Goal: Navigation & Orientation: Find specific page/section

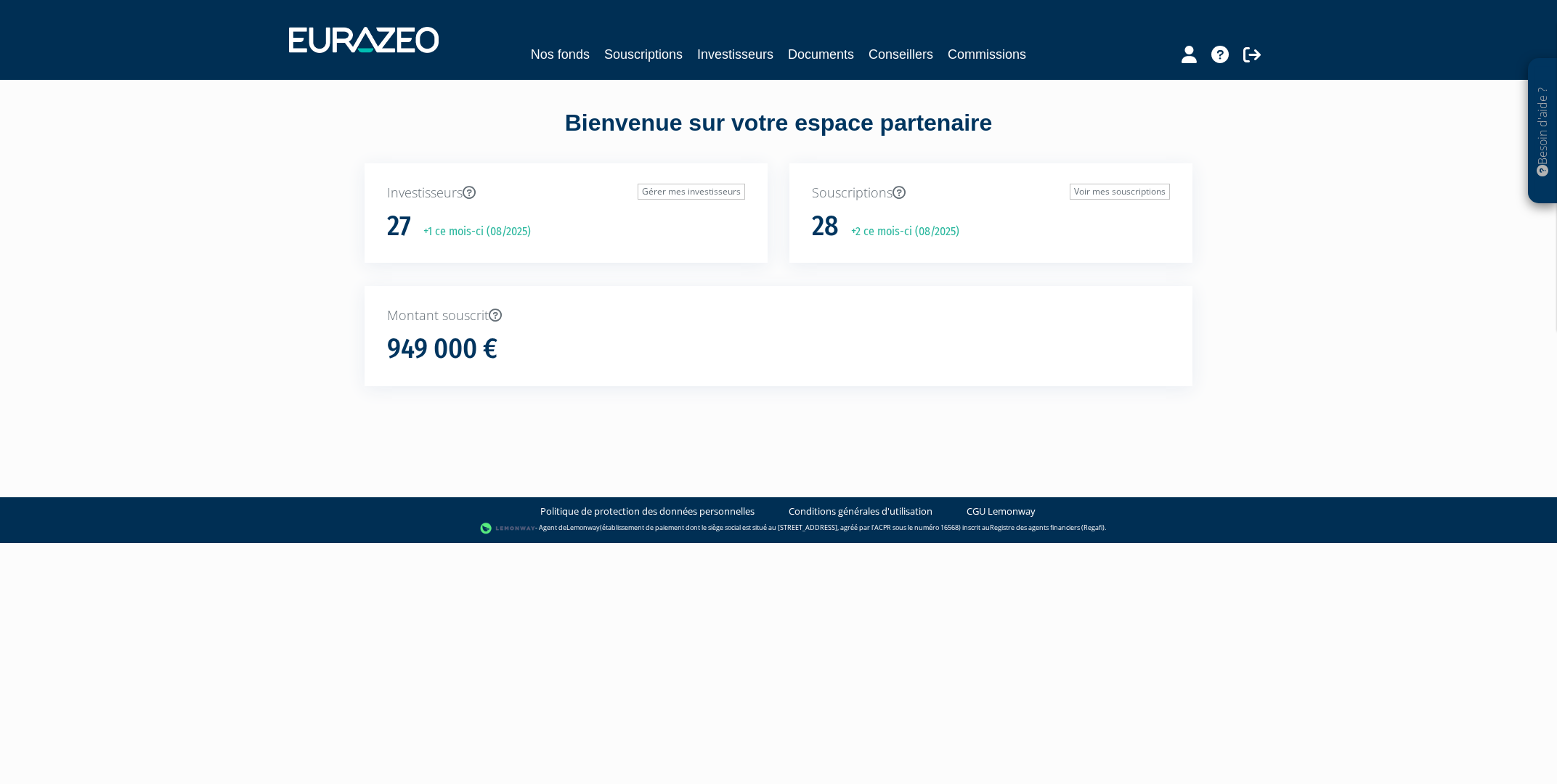
click at [559, 43] on div "Nos fonds Souscriptions Investisseurs Documents Conseillers Commissions" at bounding box center [779, 40] width 1001 height 54
click at [1226, 61] on icon at bounding box center [1220, 54] width 17 height 17
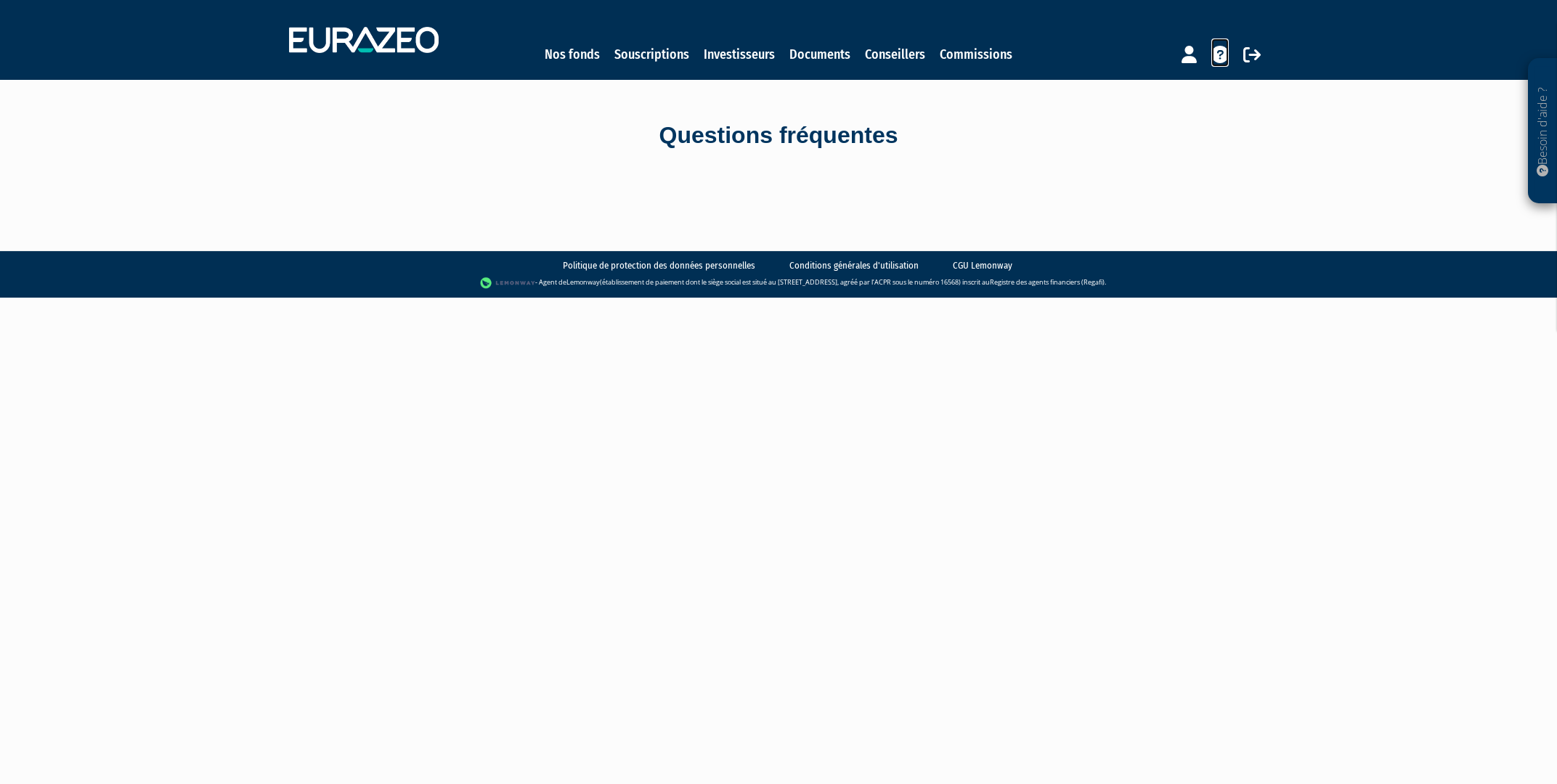
click at [1221, 50] on icon at bounding box center [1220, 54] width 17 height 17
click at [663, 58] on link "Souscriptions" at bounding box center [652, 54] width 75 height 20
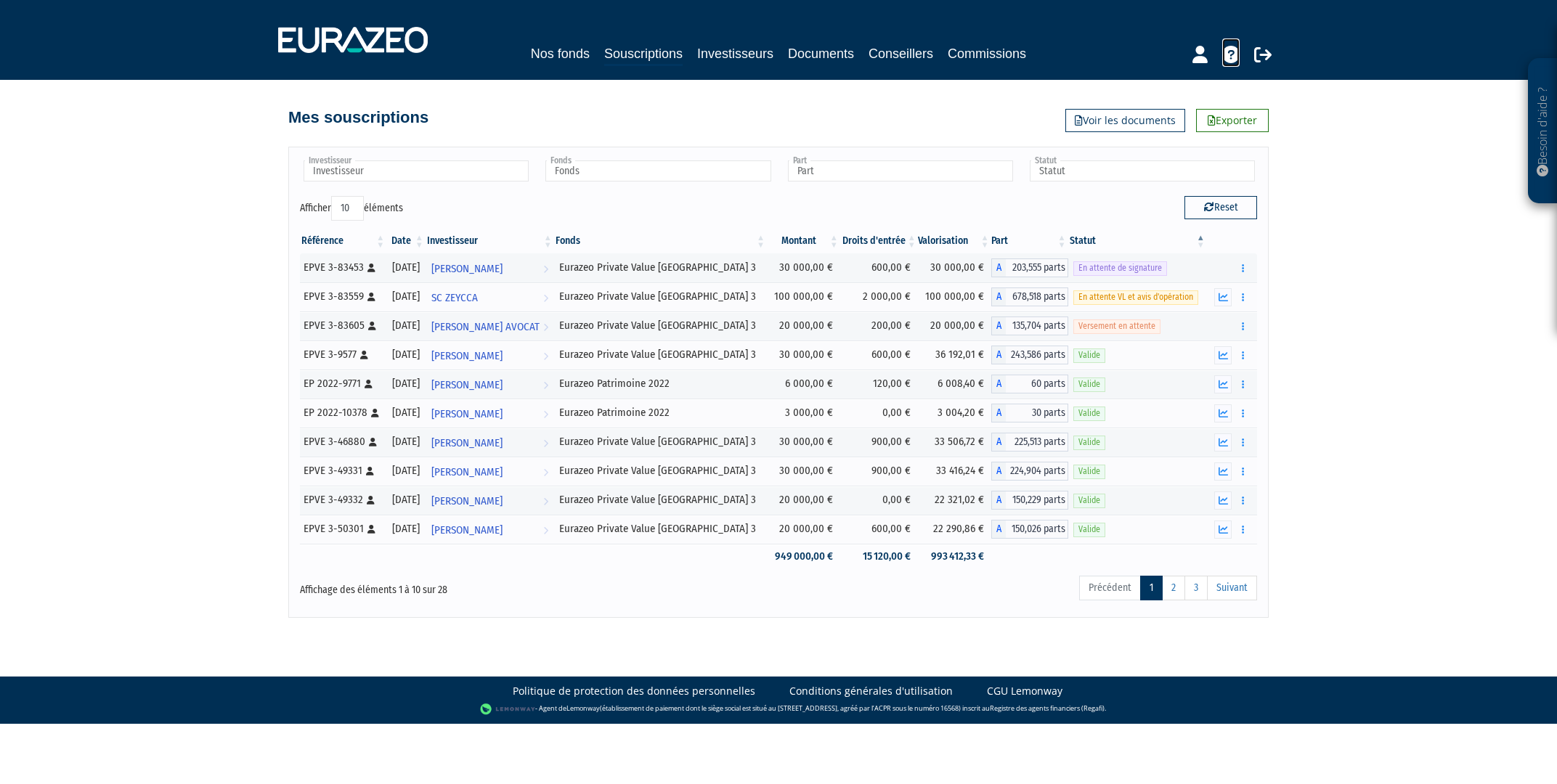
click at [1232, 53] on icon at bounding box center [1230, 54] width 17 height 17
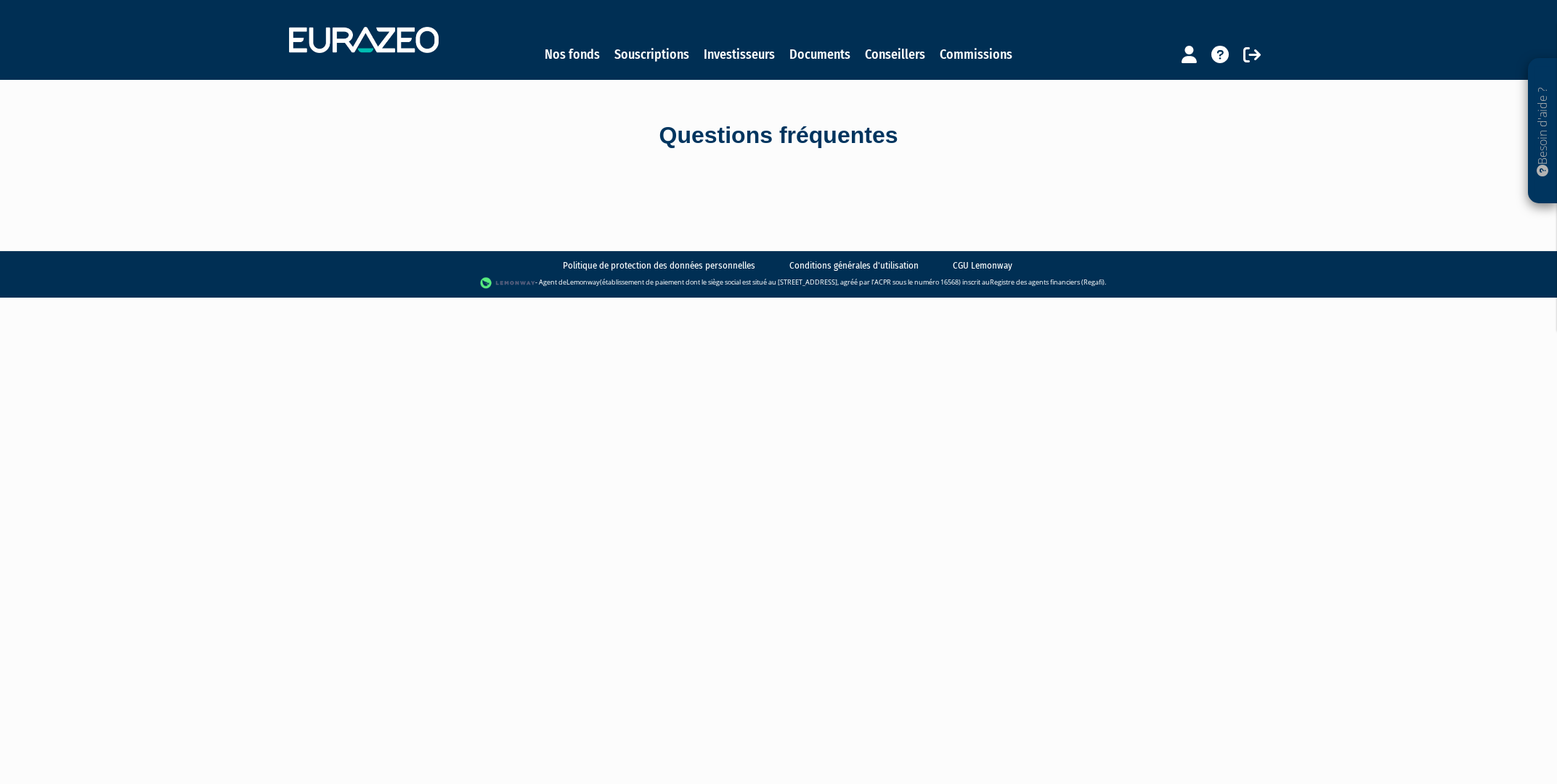
click at [750, 185] on div "Questions fréquentes" at bounding box center [778, 136] width 850 height 113
